Goal: Check status

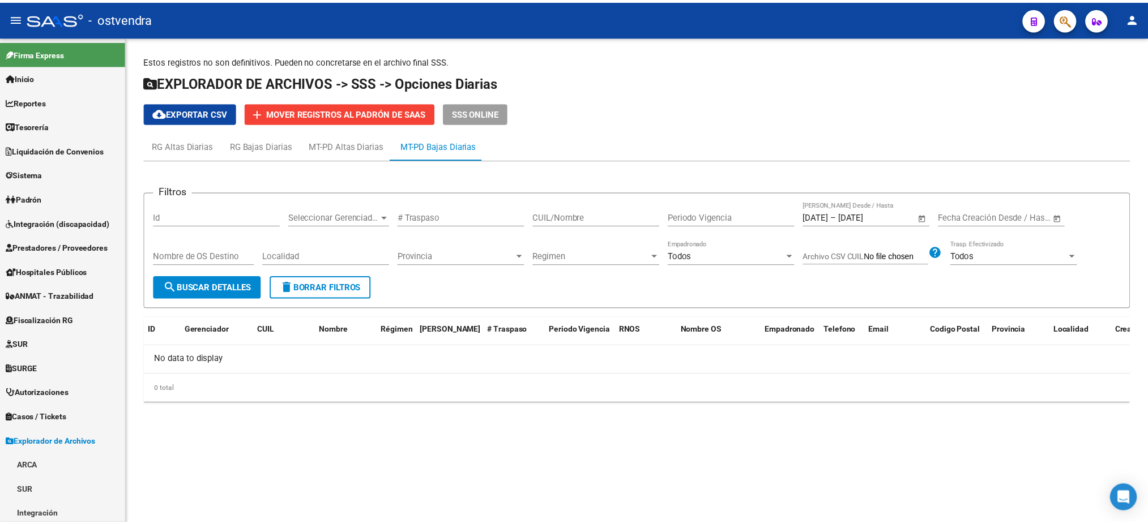
scroll to position [220, 0]
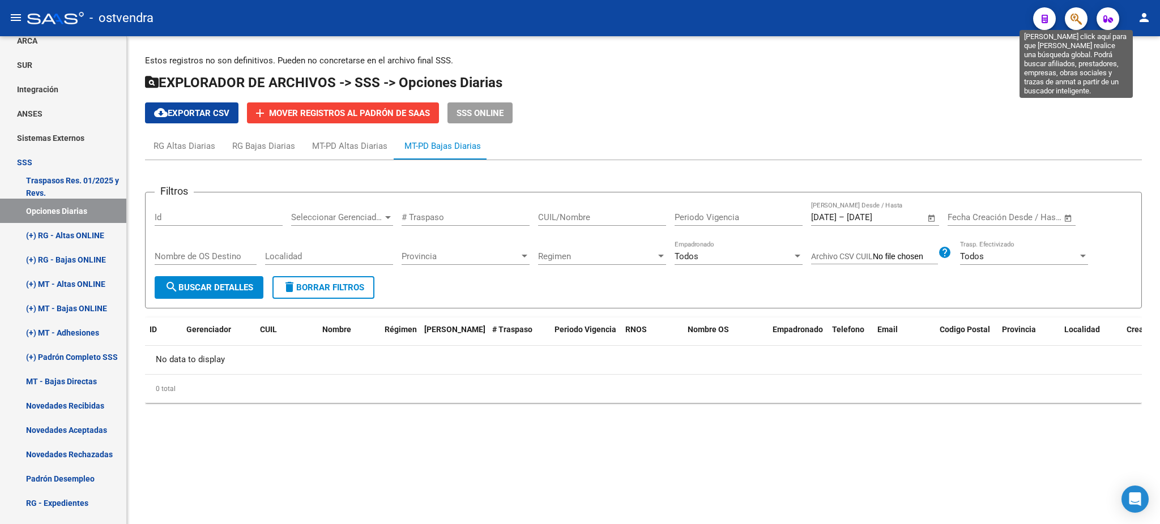
click at [1074, 19] on icon "button" at bounding box center [1075, 18] width 11 height 13
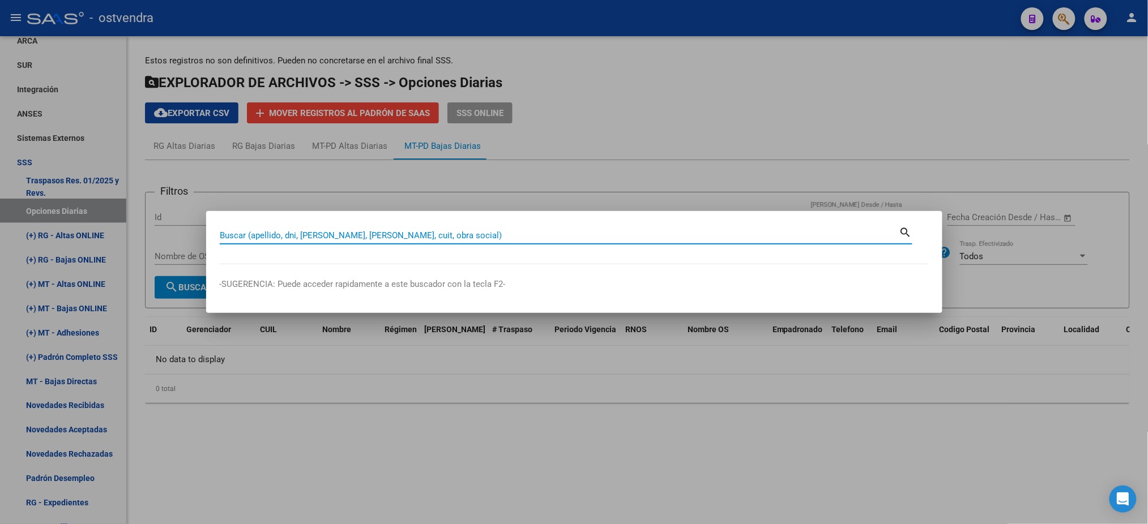
paste input "SO042600"
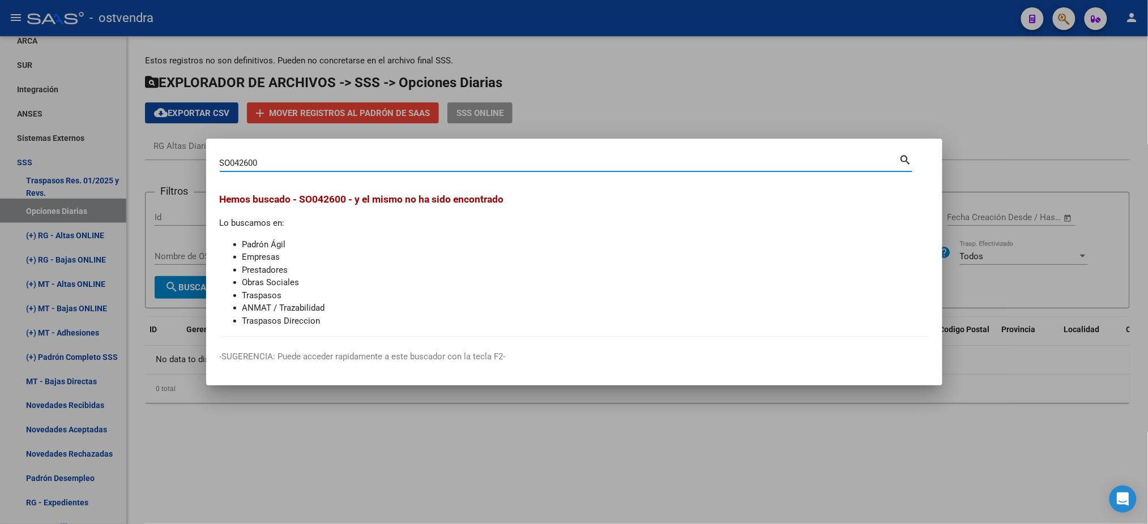
click at [224, 161] on input "SO042600" at bounding box center [559, 163] width 679 height 10
click at [231, 160] on input "5O042600" at bounding box center [559, 163] width 679 height 10
type input "50042600"
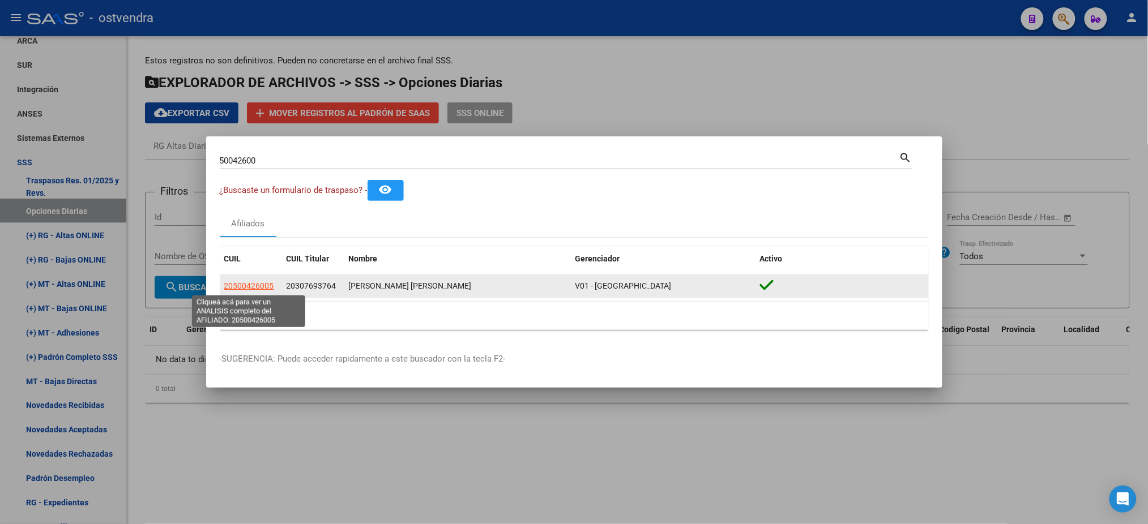
click at [255, 289] on span "20500426005" at bounding box center [249, 285] width 50 height 9
type textarea "20500426005"
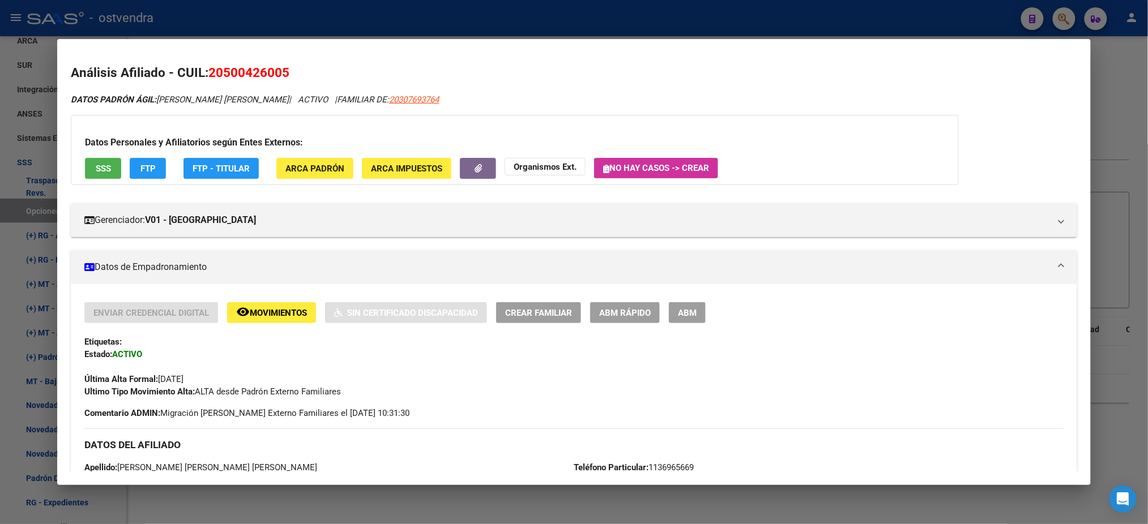
click at [101, 157] on div "Datos Personales y Afiliatorios según Entes Externos: SSS FTP FTP - Titular ARC…" at bounding box center [515, 150] width 888 height 70
click at [107, 158] on button "SSS" at bounding box center [103, 168] width 36 height 21
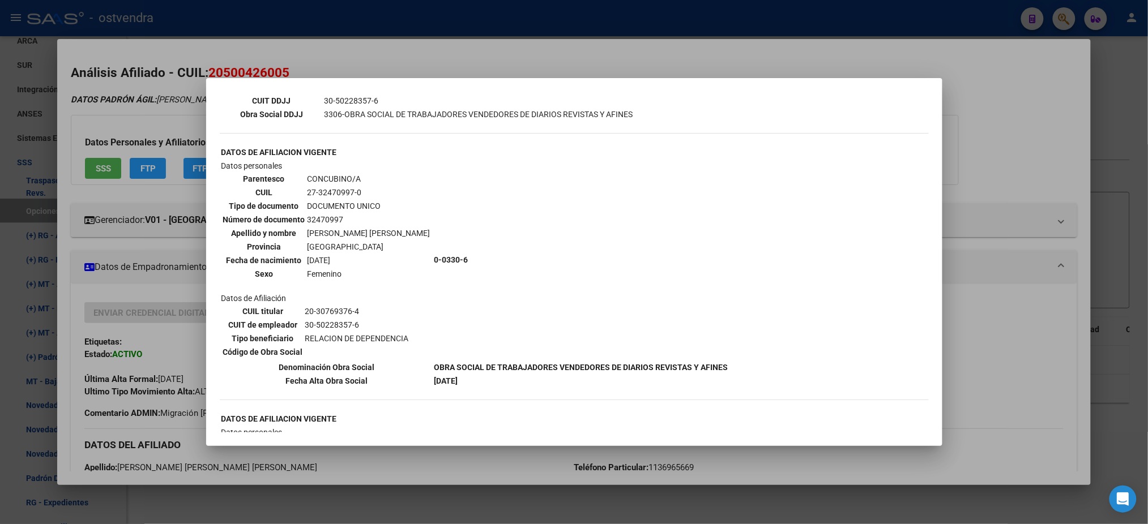
scroll to position [302, 0]
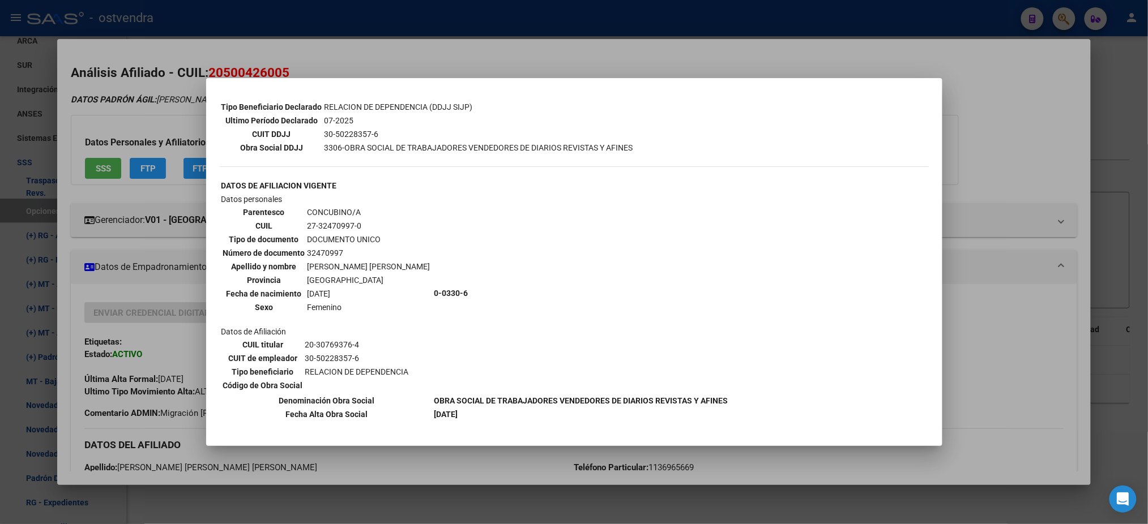
click at [551, 72] on div at bounding box center [574, 262] width 1148 height 524
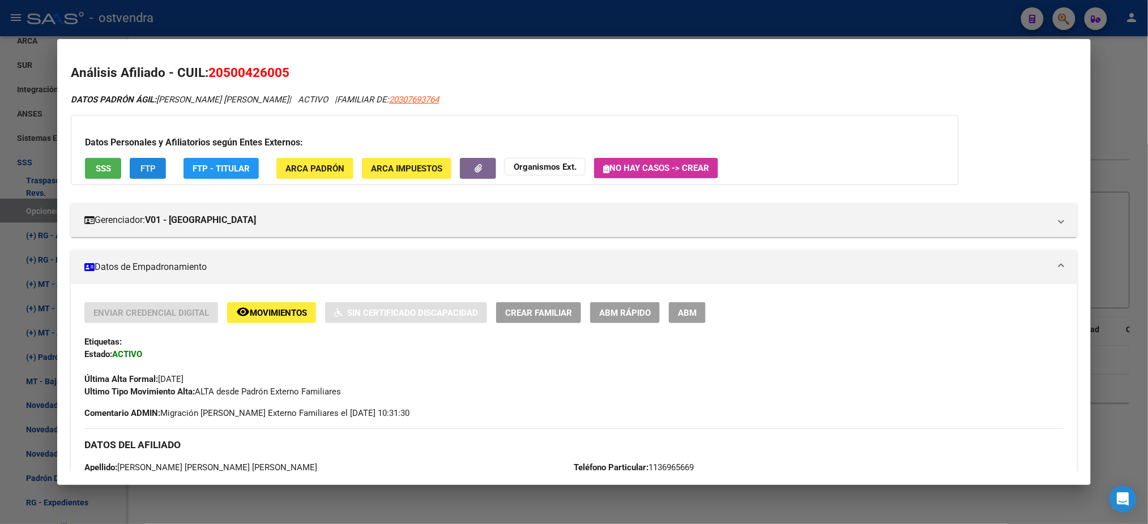
click at [147, 164] on span "FTP" at bounding box center [147, 169] width 15 height 10
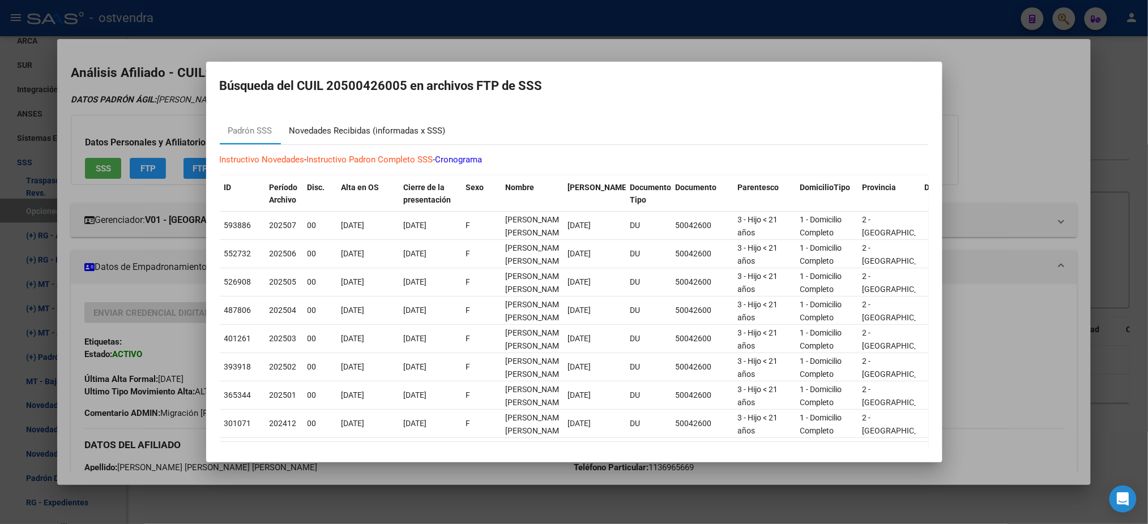
click at [356, 129] on div "Novedades Recibidas (informadas x SSS)" at bounding box center [367, 131] width 156 height 13
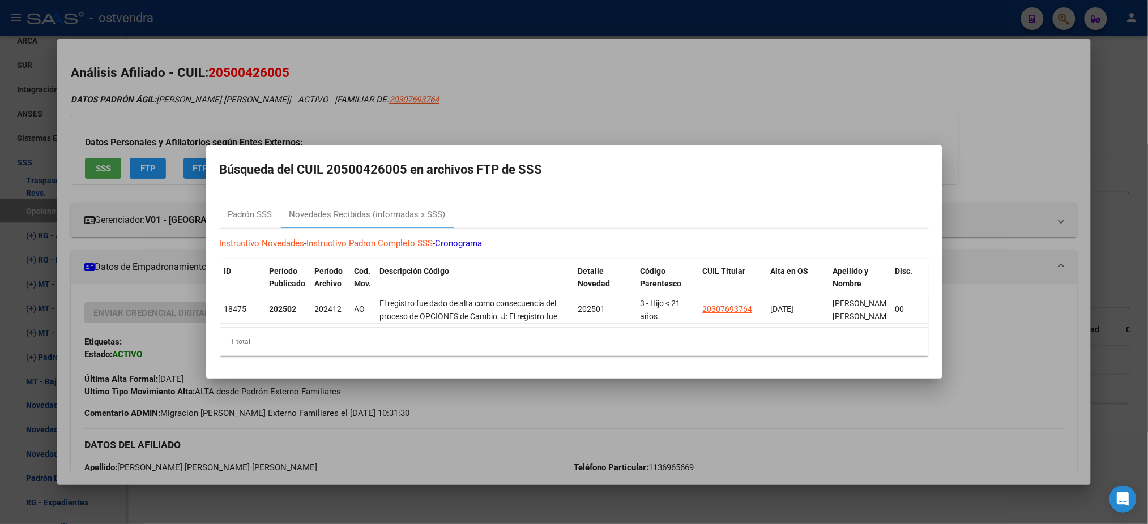
click at [612, 95] on div at bounding box center [574, 262] width 1148 height 524
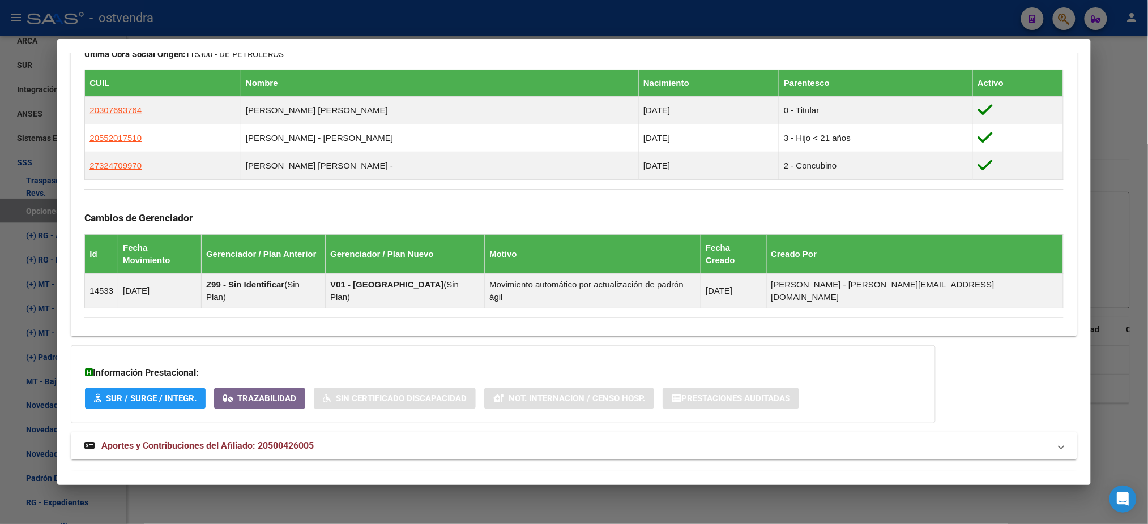
scroll to position [656, 0]
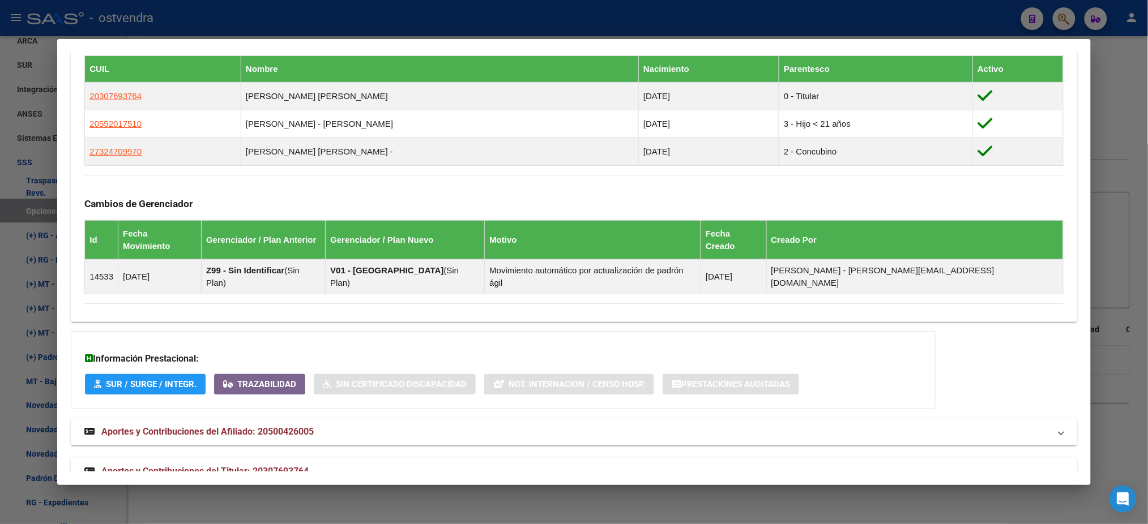
click at [403, 458] on mat-expansion-panel-header "Aportes y Contribuciones del Titular: 20307693764" at bounding box center [574, 471] width 1006 height 27
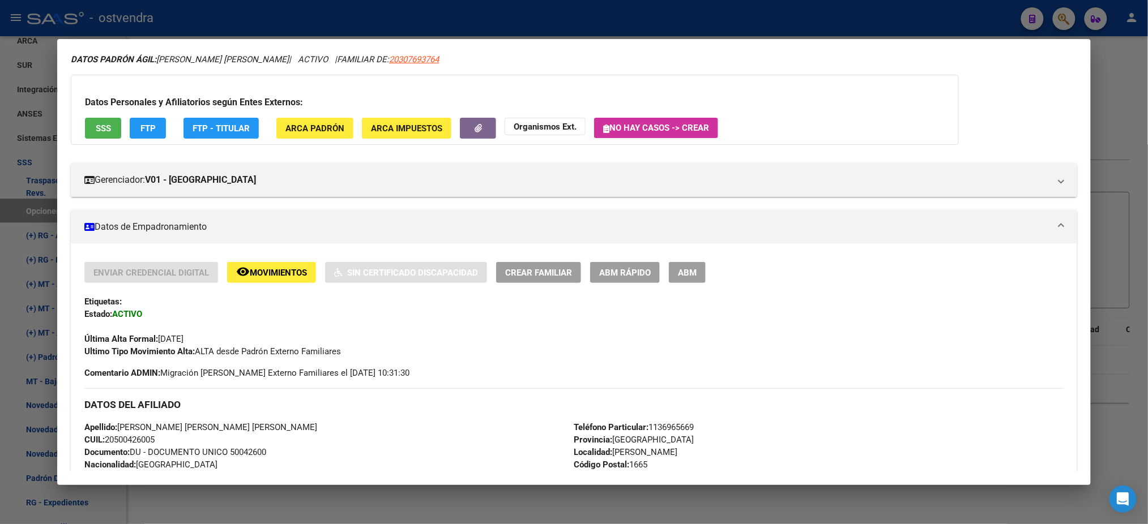
scroll to position [0, 0]
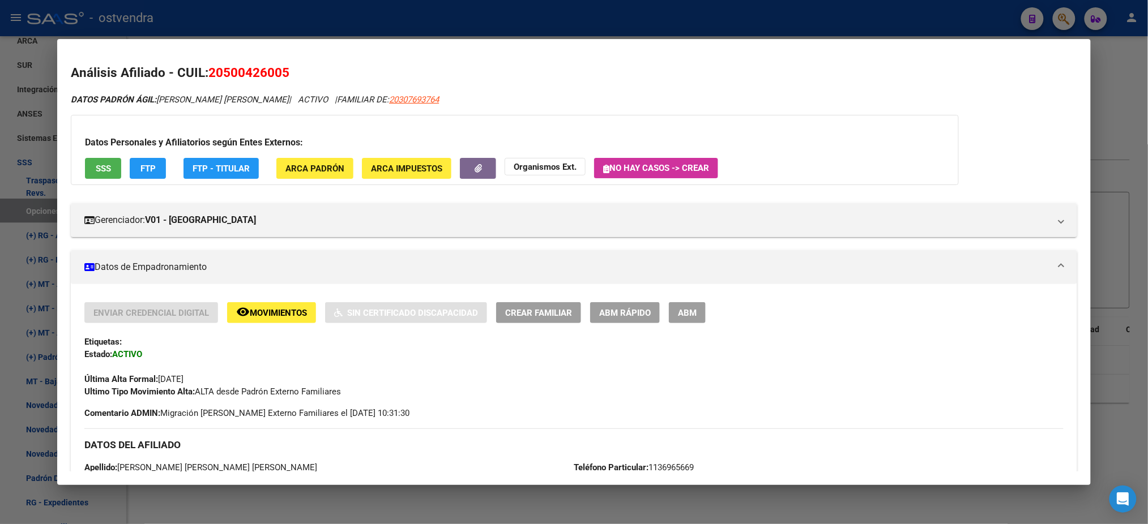
drag, startPoint x: 313, startPoint y: 20, endPoint x: 434, endPoint y: 63, distance: 128.4
click at [314, 21] on div at bounding box center [574, 262] width 1148 height 524
